Goal: Find specific page/section

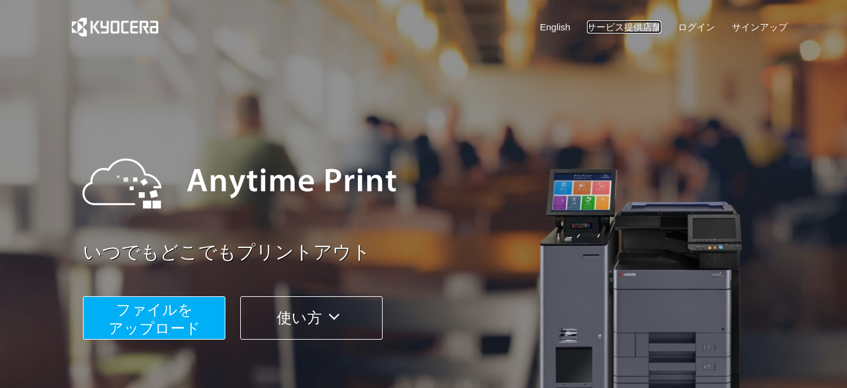
click at [642, 26] on link "サービス提供店舗" at bounding box center [624, 26] width 74 height 13
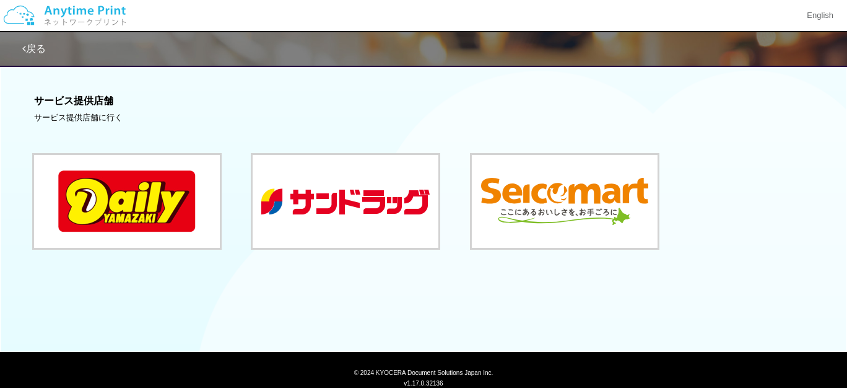
click at [23, 123] on div "サービス提供店舗 サービス提供店舗に行く" at bounding box center [423, 171] width 847 height 226
click at [11, 177] on div "サービス提供店舗 サービス提供店舗に行く" at bounding box center [423, 171] width 847 height 226
click at [31, 226] on div "サービス提供店舗 サービス提供店舗に行く" at bounding box center [423, 171] width 847 height 226
click at [55, 149] on div at bounding box center [424, 187] width 780 height 127
click at [30, 169] on div "サービス提供店舗 サービス提供店舗に行く" at bounding box center [423, 171] width 847 height 226
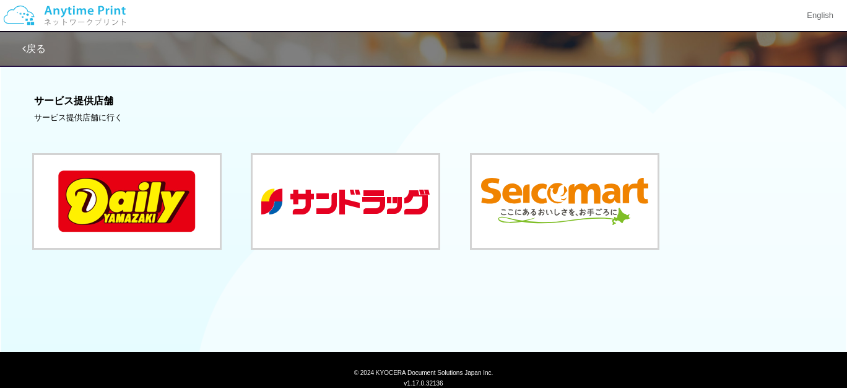
click at [46, 132] on div at bounding box center [424, 187] width 780 height 127
